Goal: Task Accomplishment & Management: Manage account settings

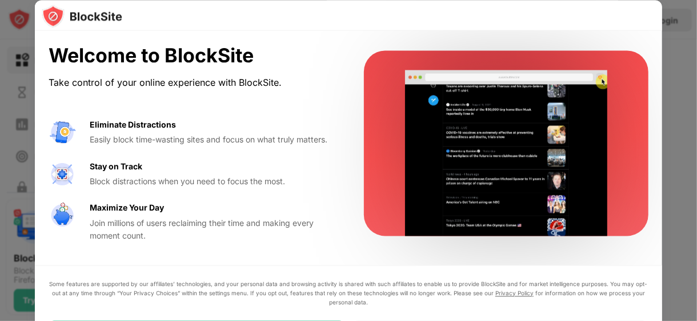
click at [620, 14] on div at bounding box center [349, 15] width 628 height 31
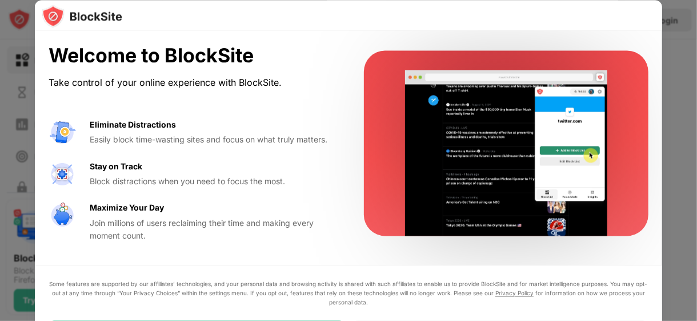
click at [686, 134] on div at bounding box center [348, 160] width 697 height 321
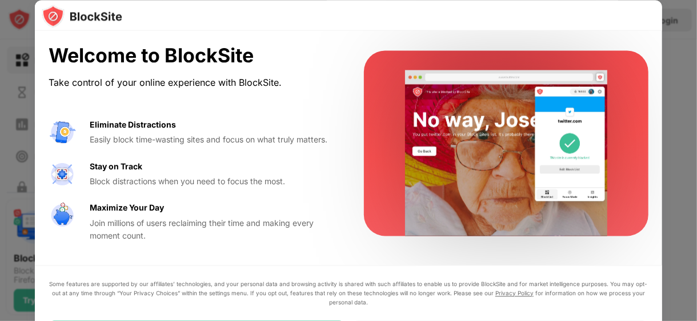
drag, startPoint x: 694, startPoint y: 104, endPoint x: 676, endPoint y: 125, distance: 28.3
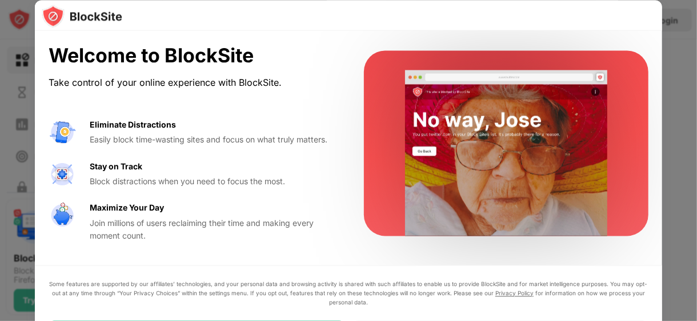
click at [690, 127] on div at bounding box center [348, 160] width 697 height 321
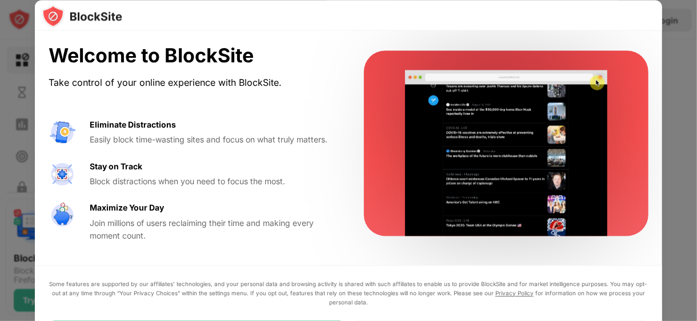
click at [7, 41] on div at bounding box center [348, 160] width 697 height 321
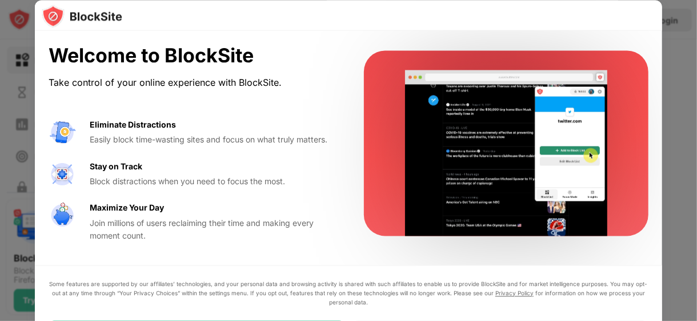
click at [267, 80] on div "Take control of your online experience with BlockSite." at bounding box center [193, 82] width 288 height 17
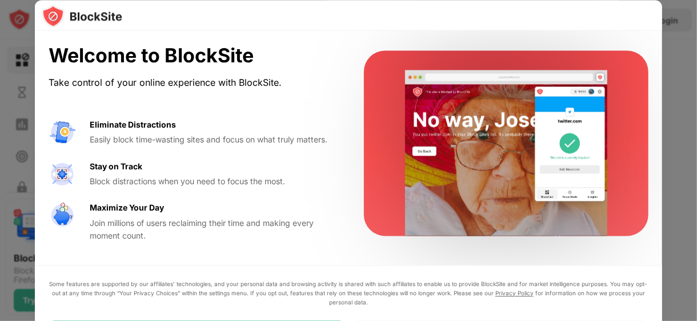
drag, startPoint x: 683, startPoint y: 63, endPoint x: 676, endPoint y: 77, distance: 15.3
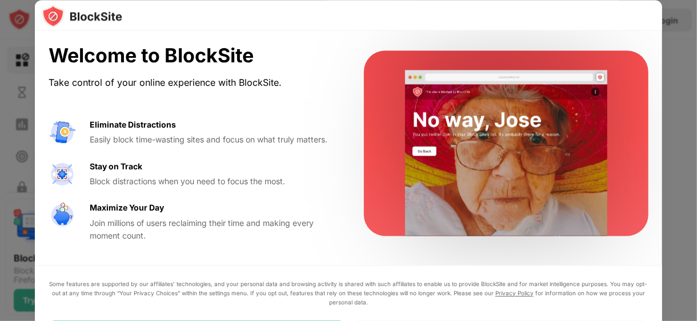
click at [682, 63] on div at bounding box center [348, 160] width 697 height 321
